Goal: Information Seeking & Learning: Learn about a topic

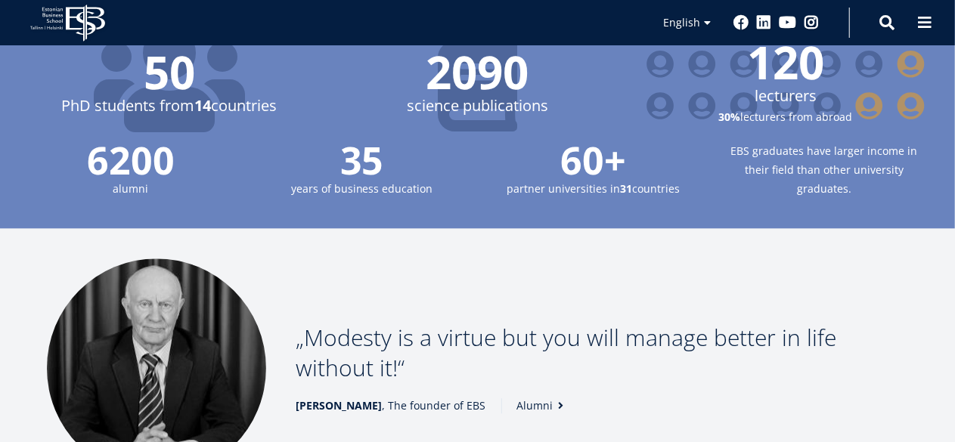
scroll to position [1891, 0]
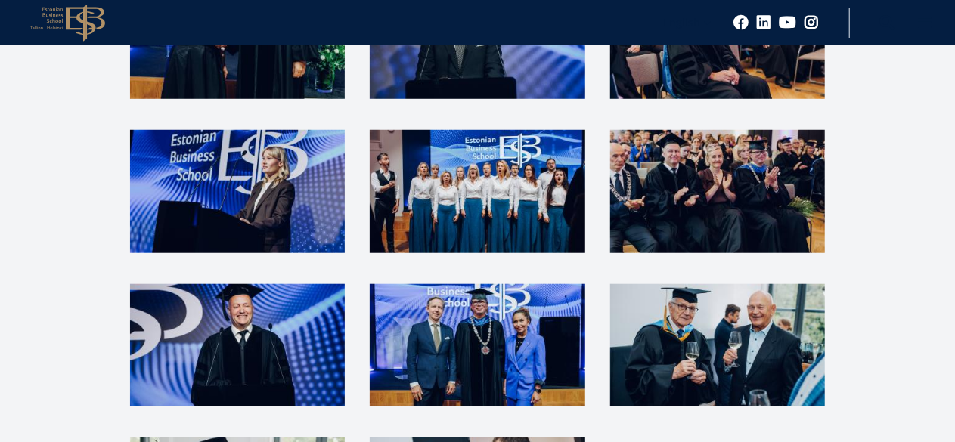
scroll to position [3277, 0]
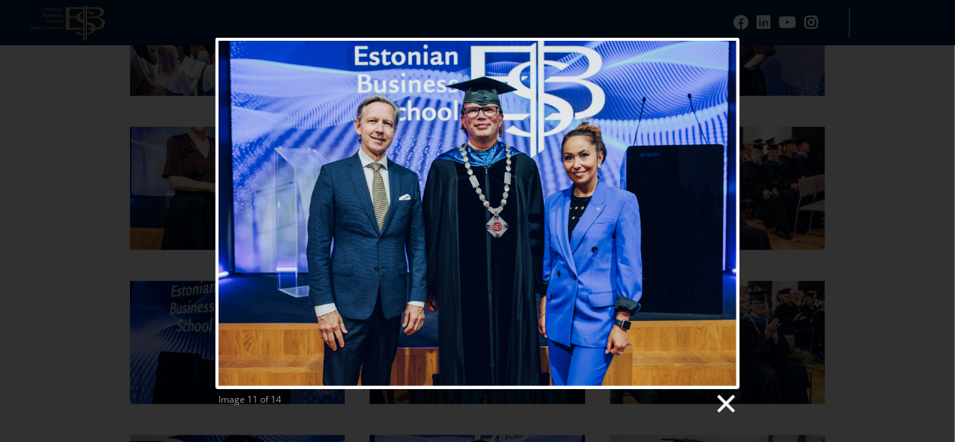
click at [731, 400] on link at bounding box center [725, 404] width 23 height 23
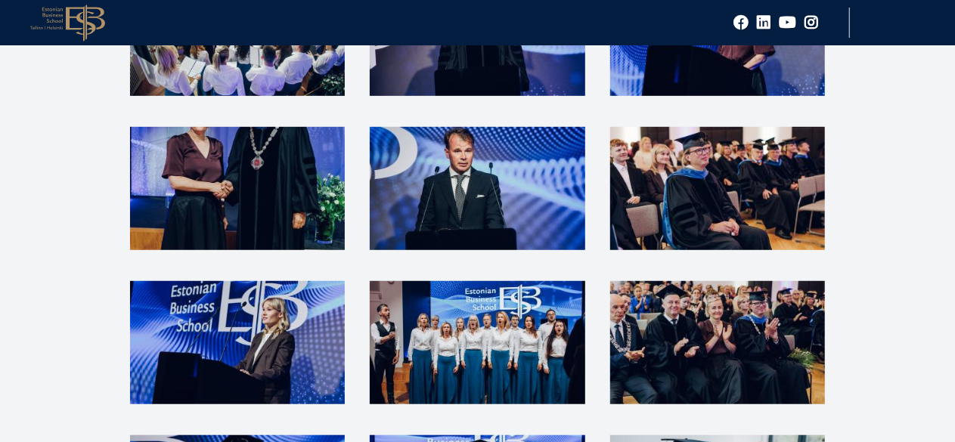
click at [475, 281] on img at bounding box center [478, 342] width 216 height 123
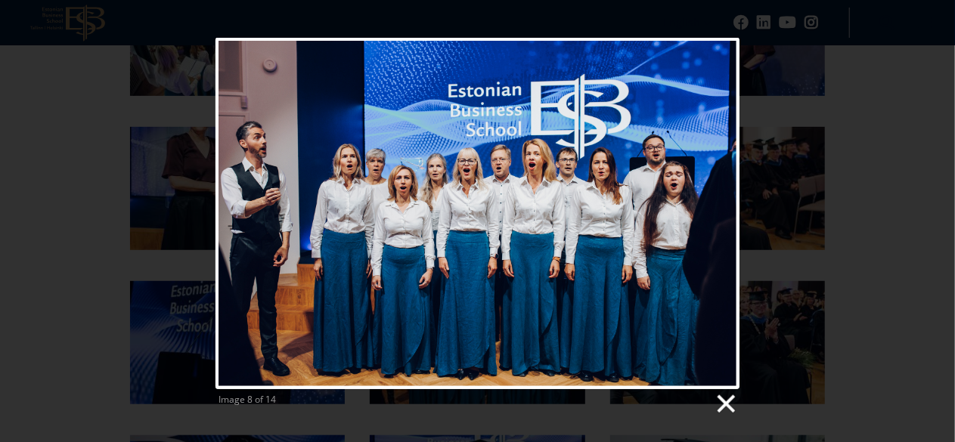
click at [729, 403] on link at bounding box center [725, 404] width 23 height 23
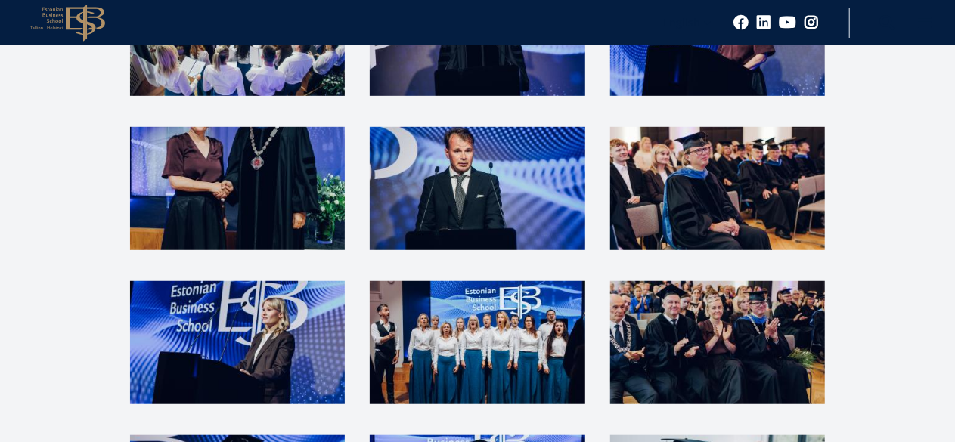
scroll to position [3050, 0]
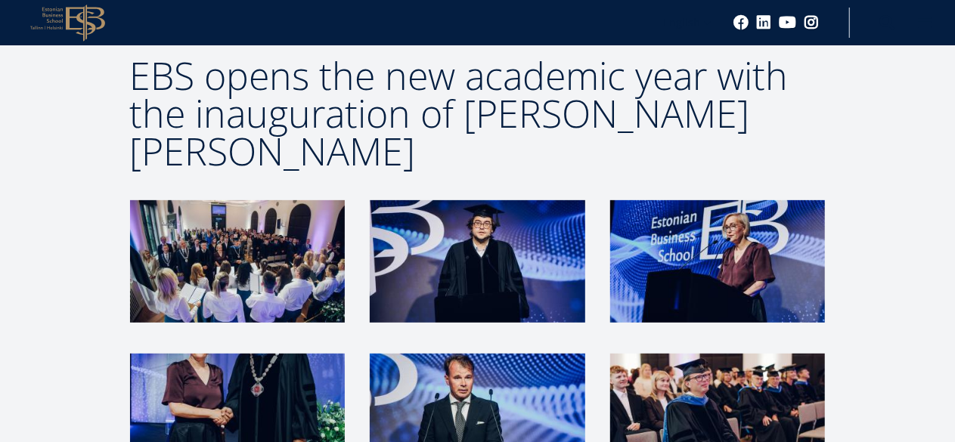
click at [763, 354] on img at bounding box center [718, 415] width 216 height 123
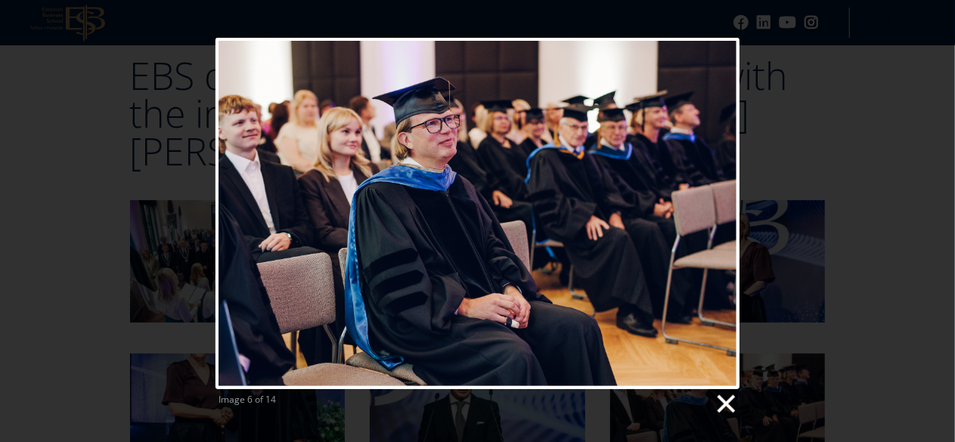
click at [724, 399] on link at bounding box center [725, 404] width 23 height 23
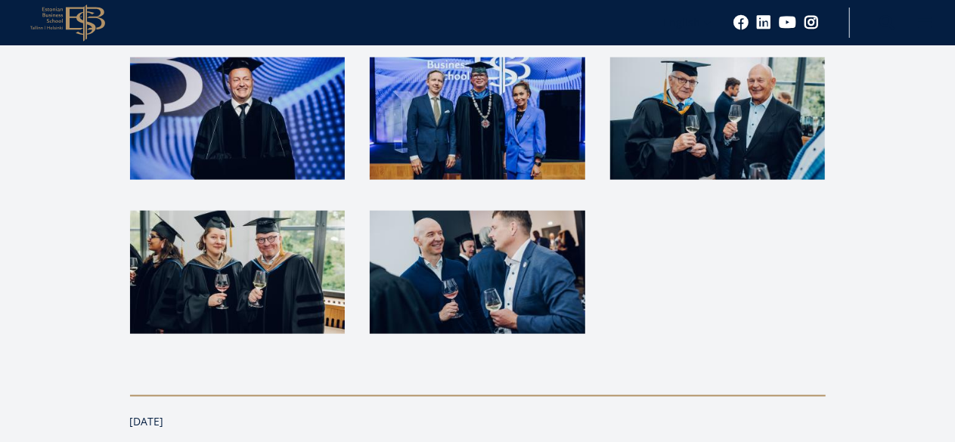
scroll to position [3957, 0]
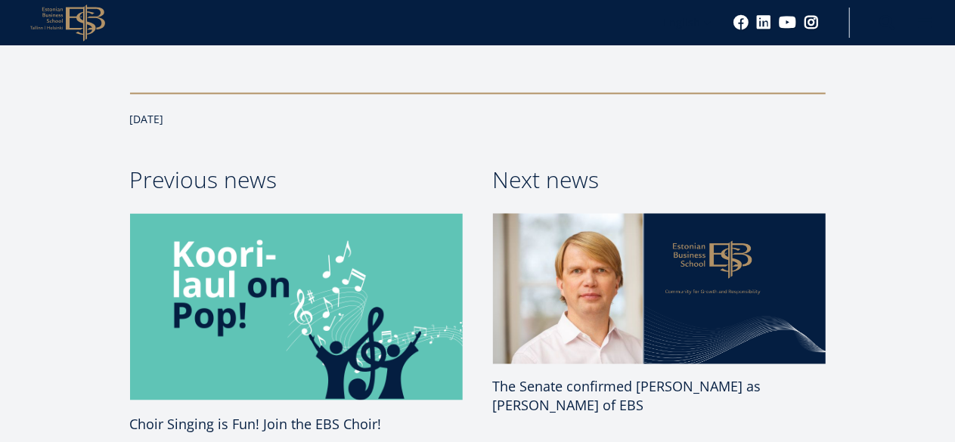
click at [613, 378] on span "The Senate confirmed Meelis Kitsing as Rector of EBS" at bounding box center [627, 396] width 269 height 37
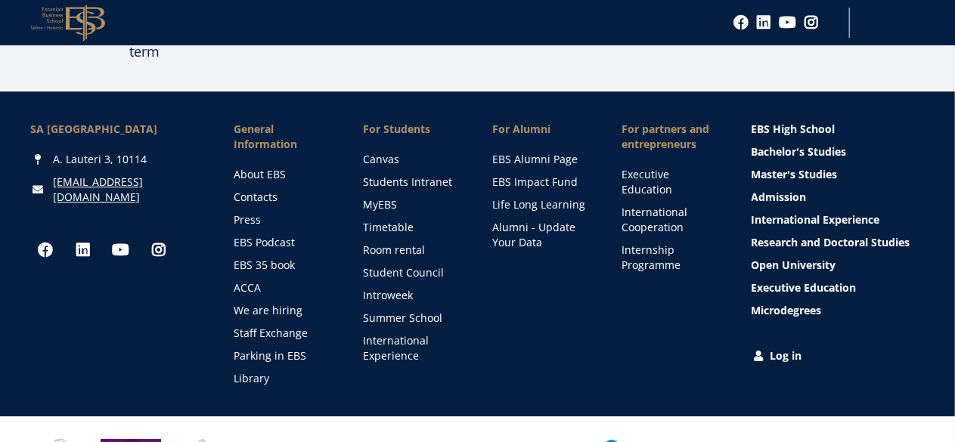
scroll to position [2292, 0]
